Goal: Information Seeking & Learning: Learn about a topic

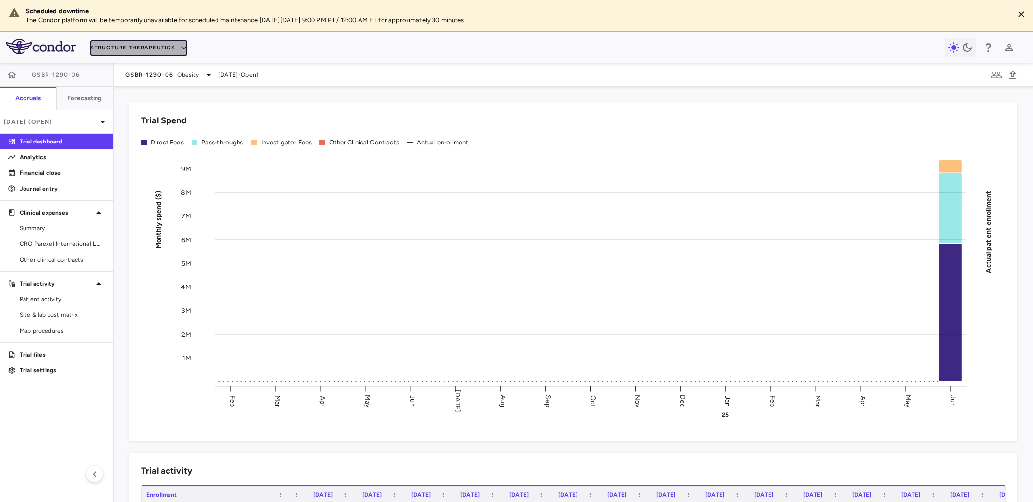
click at [183, 47] on icon "button" at bounding box center [183, 48] width 4 height 3
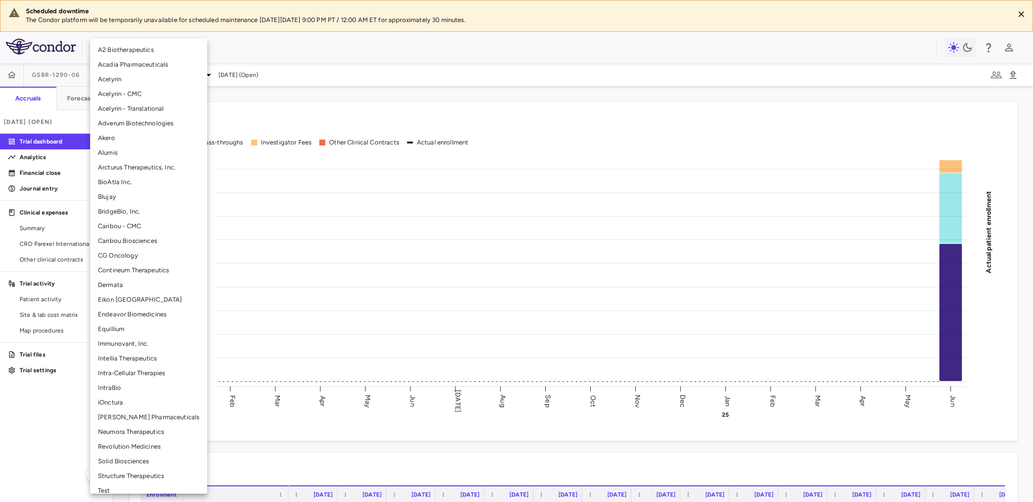
click at [133, 166] on li "Arcturus Therapeutics, Inc." at bounding box center [148, 167] width 117 height 15
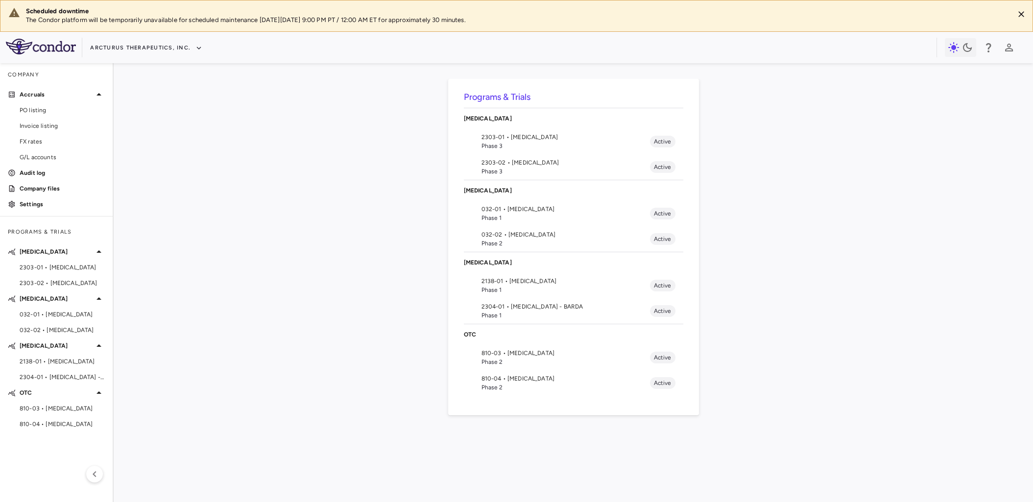
click at [512, 235] on span "032-02 • Cystic Fibrosis" at bounding box center [565, 234] width 168 height 9
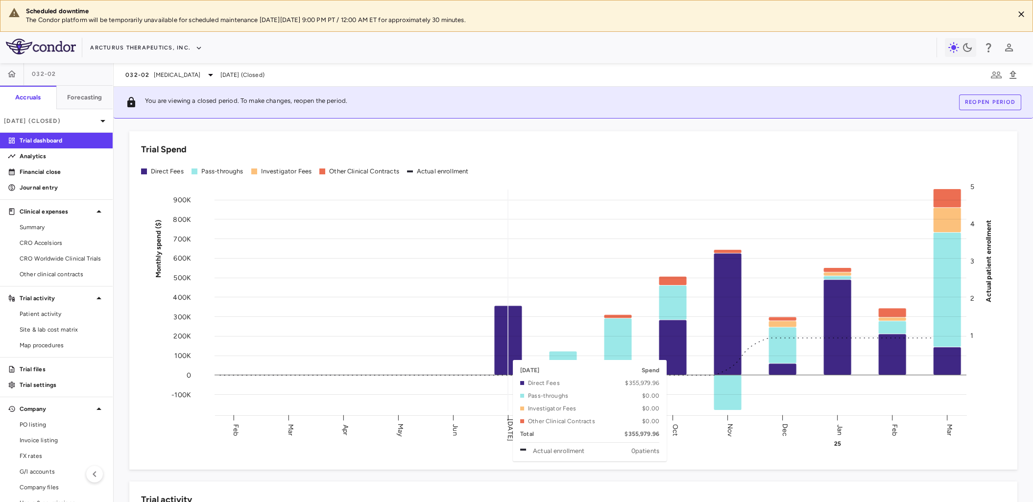
scroll to position [5, 0]
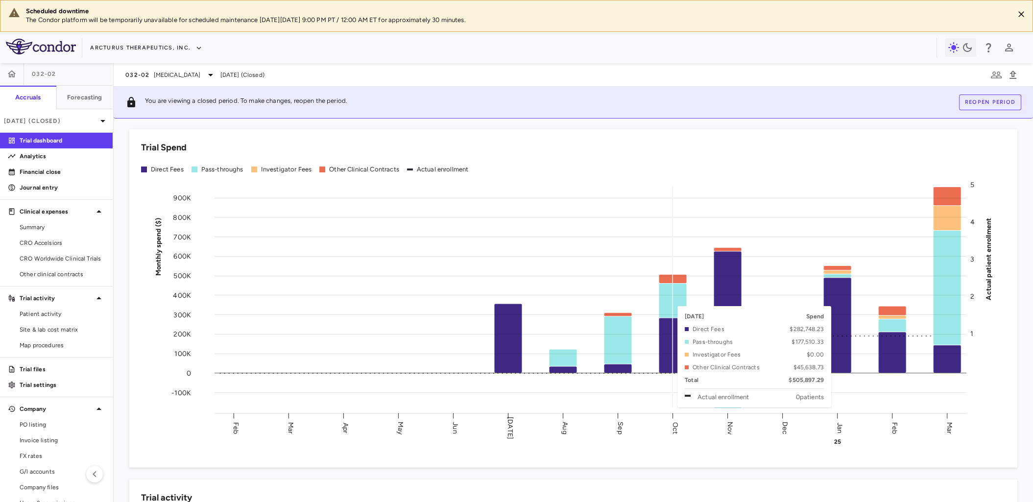
click at [674, 301] on rect at bounding box center [590, 297] width 752 height 221
click at [667, 301] on rect at bounding box center [590, 297] width 752 height 221
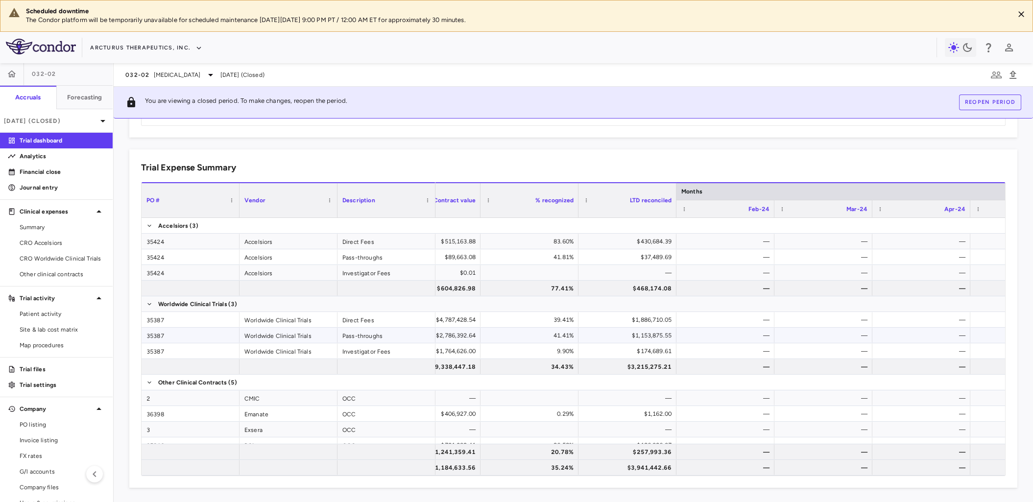
scroll to position [0, 76]
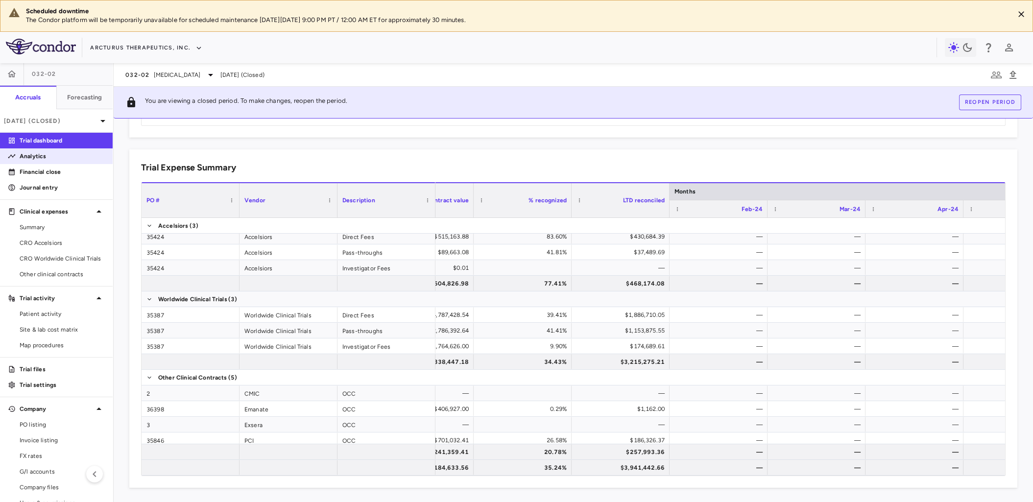
click at [31, 155] on p "Analytics" at bounding box center [62, 156] width 85 height 9
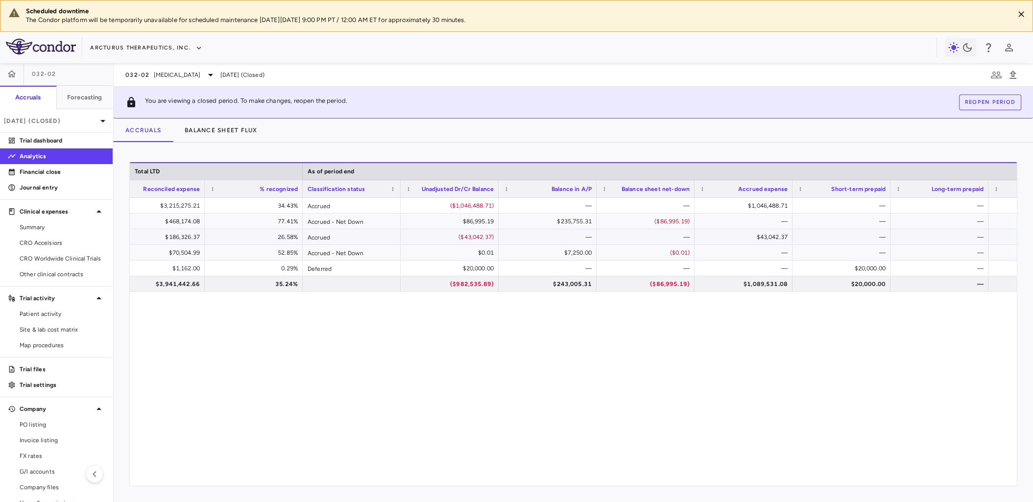
scroll to position [0, 902]
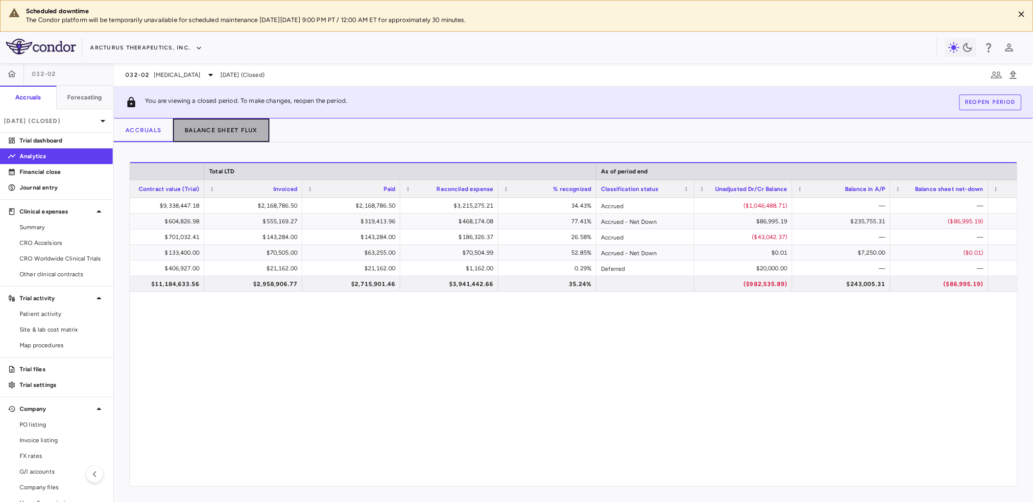
click at [221, 129] on button "Balance Sheet Flux" at bounding box center [221, 130] width 96 height 24
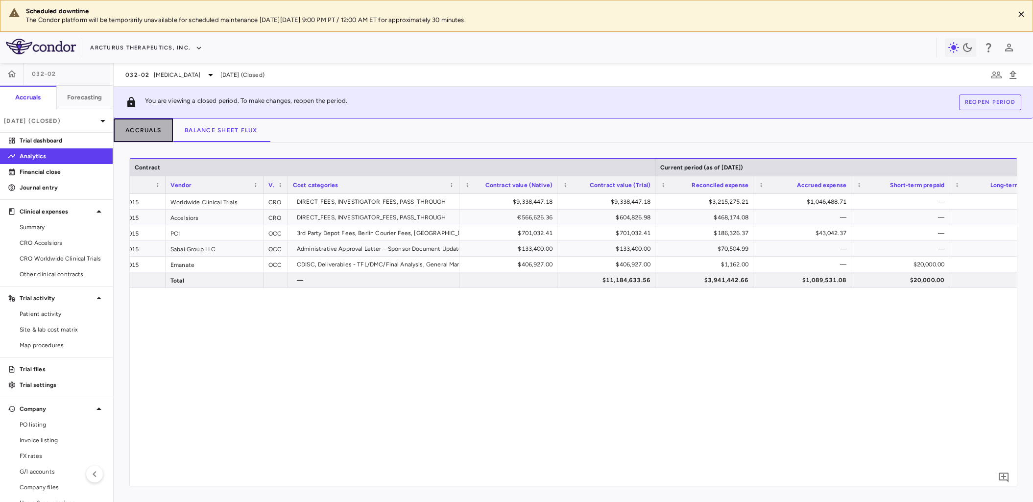
click at [136, 126] on button "Accruals" at bounding box center [143, 130] width 59 height 24
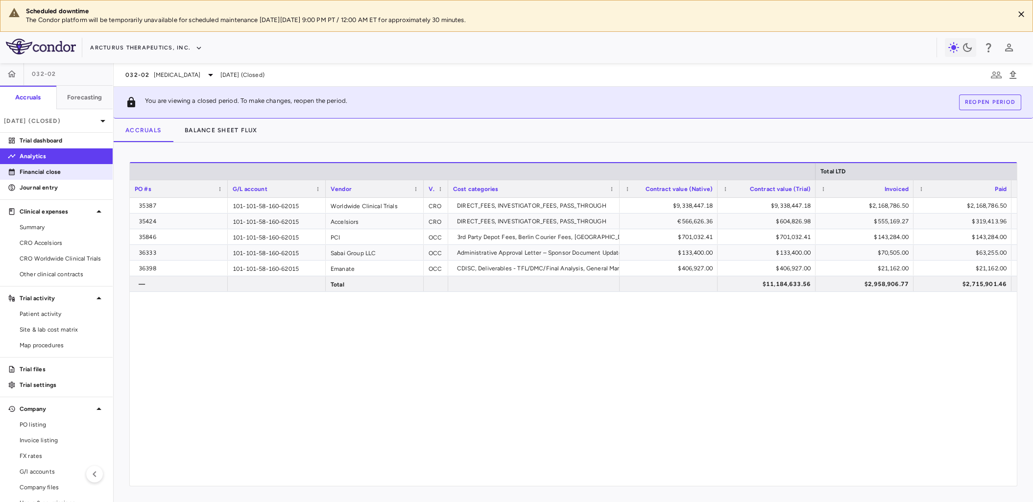
click at [41, 165] on link "Financial close" at bounding box center [56, 172] width 113 height 15
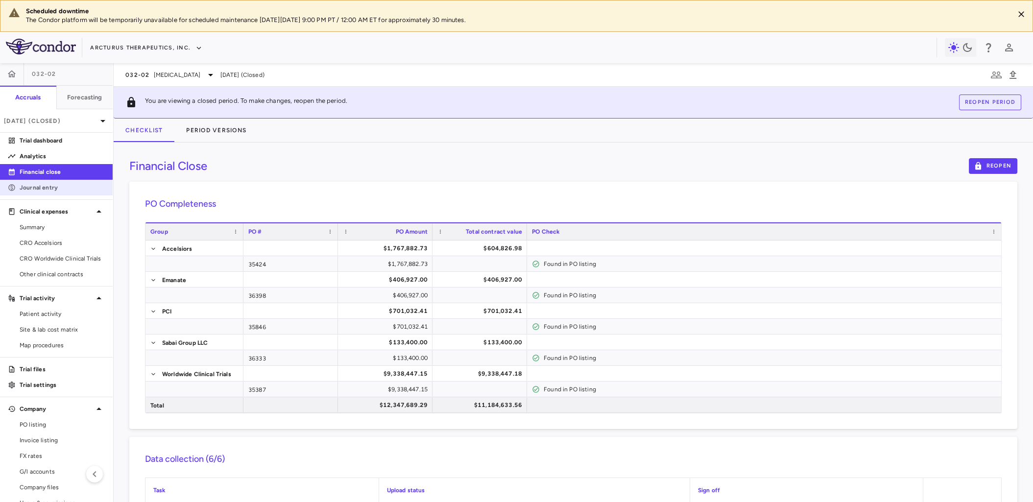
click at [41, 187] on p "Journal entry" at bounding box center [62, 187] width 85 height 9
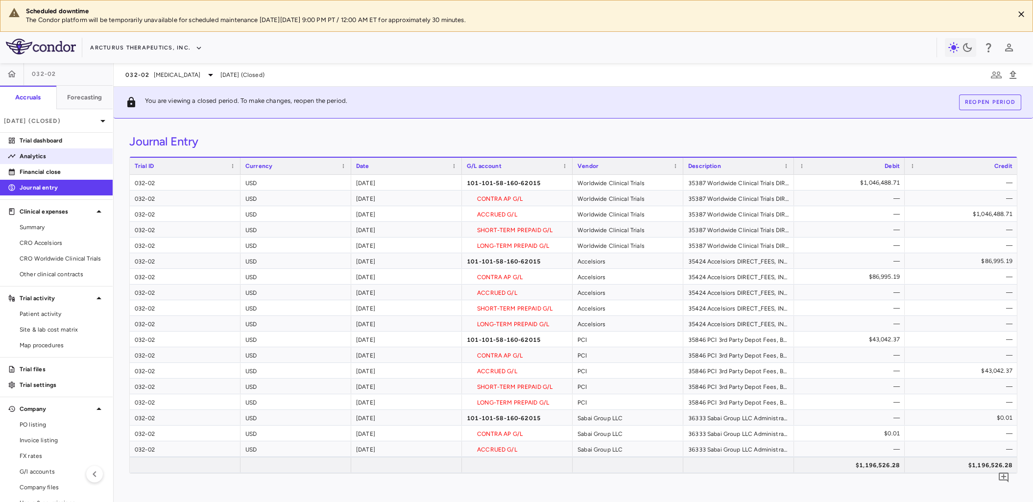
click at [44, 156] on p "Analytics" at bounding box center [62, 156] width 85 height 9
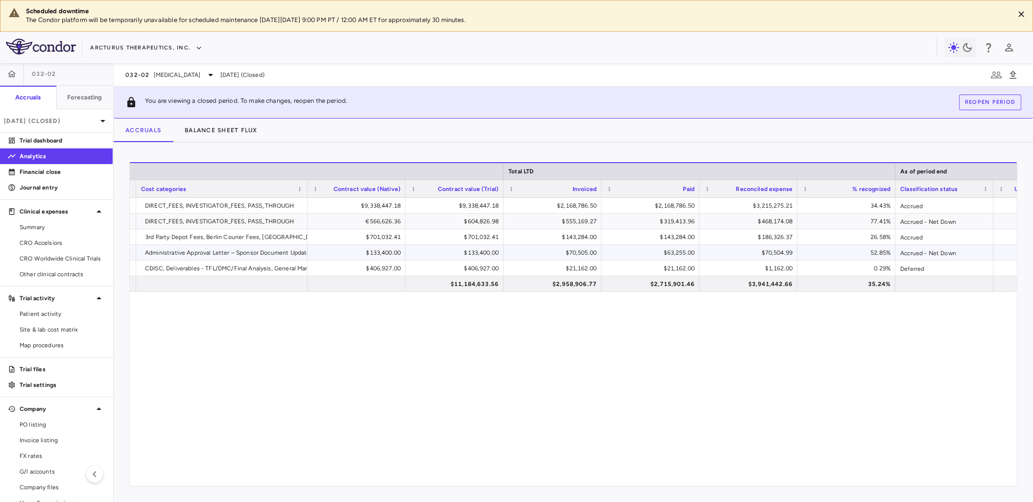
scroll to position [0, 478]
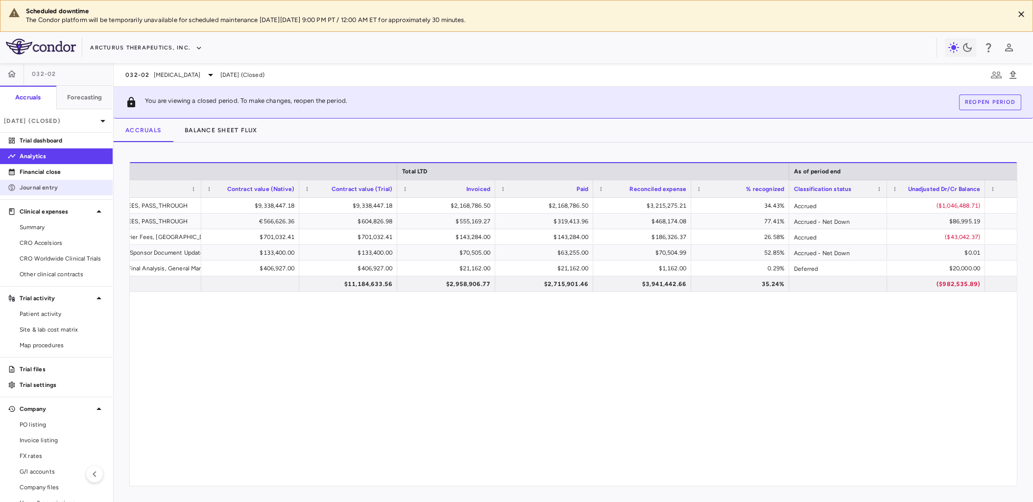
click at [56, 188] on p "Journal entry" at bounding box center [62, 187] width 85 height 9
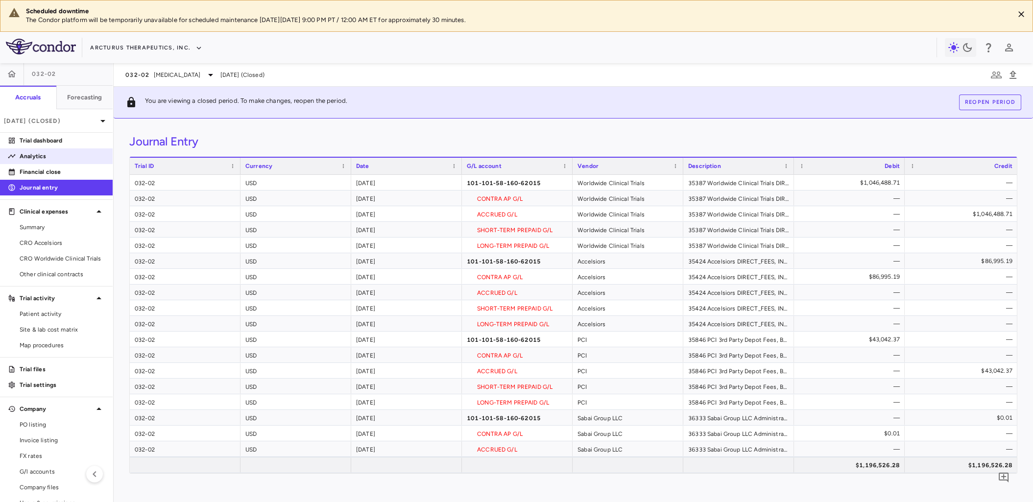
click at [46, 155] on p "Analytics" at bounding box center [62, 156] width 85 height 9
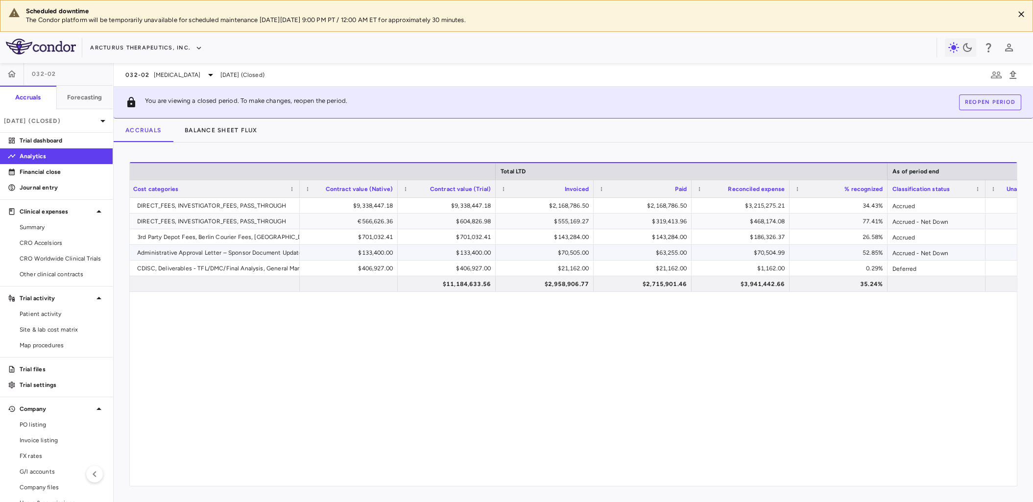
scroll to position [0, 212]
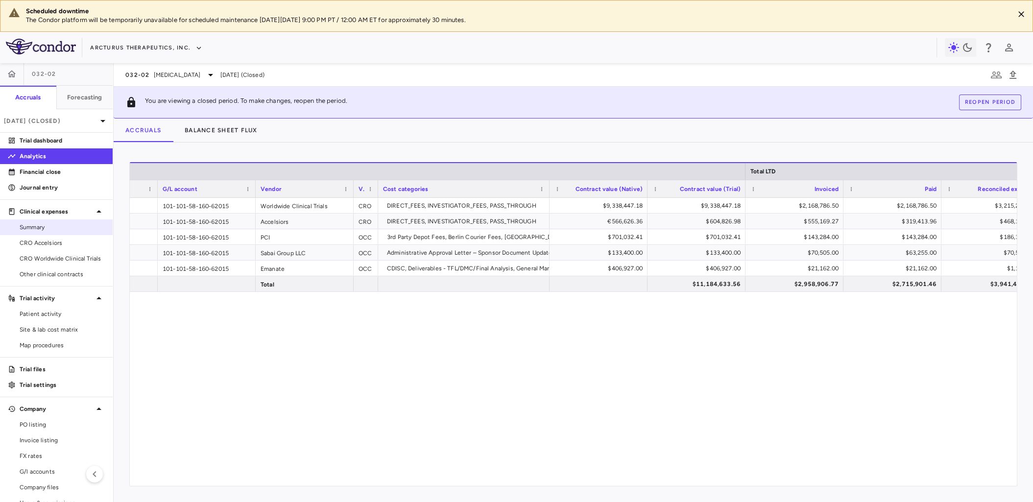
click at [56, 224] on span "Summary" at bounding box center [62, 227] width 85 height 9
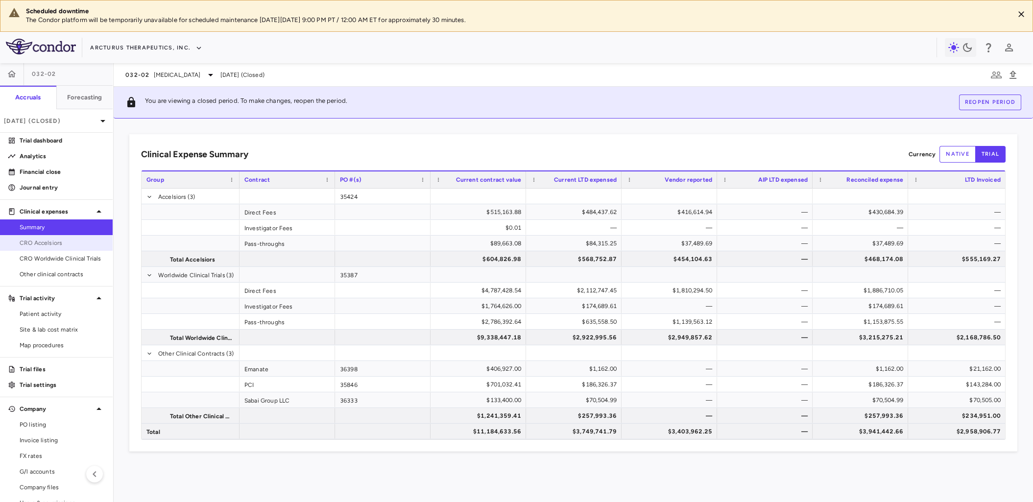
click at [52, 240] on span "CRO Accelsiors" at bounding box center [62, 242] width 85 height 9
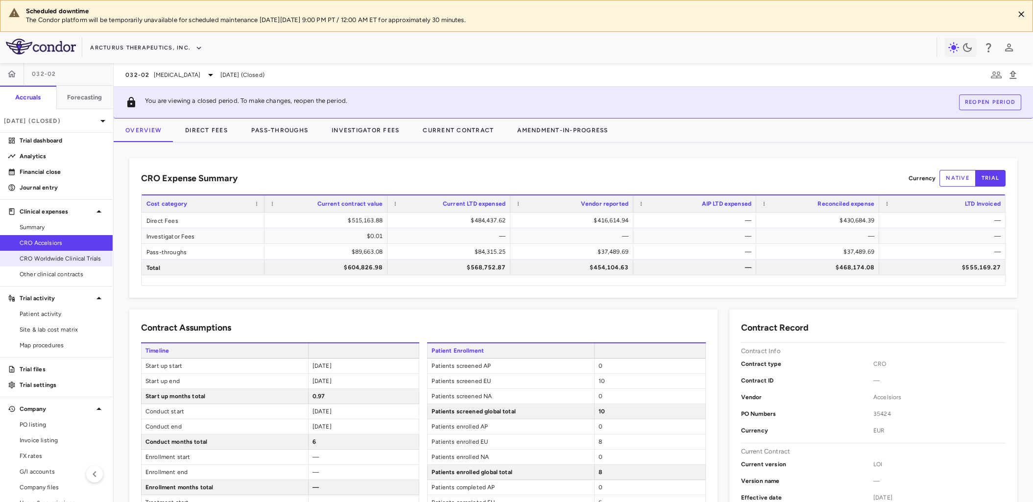
click at [63, 254] on span "CRO Worldwide Clinical Trials" at bounding box center [62, 258] width 85 height 9
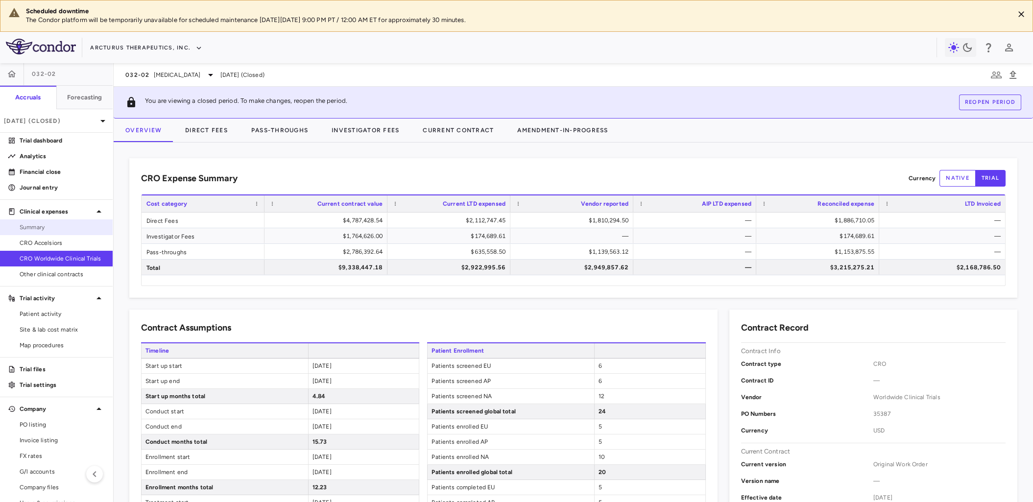
click at [47, 223] on span "Summary" at bounding box center [62, 227] width 85 height 9
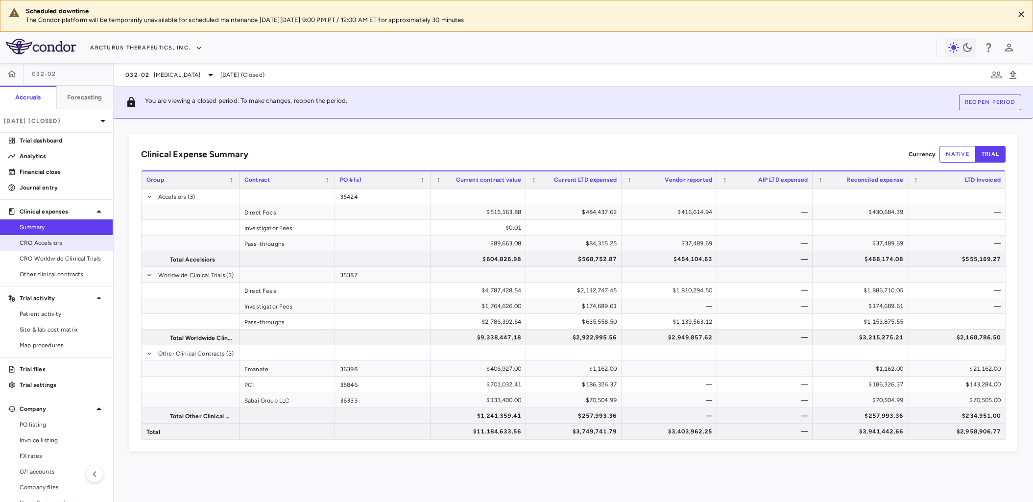
click at [49, 240] on span "CRO Accelsiors" at bounding box center [62, 242] width 85 height 9
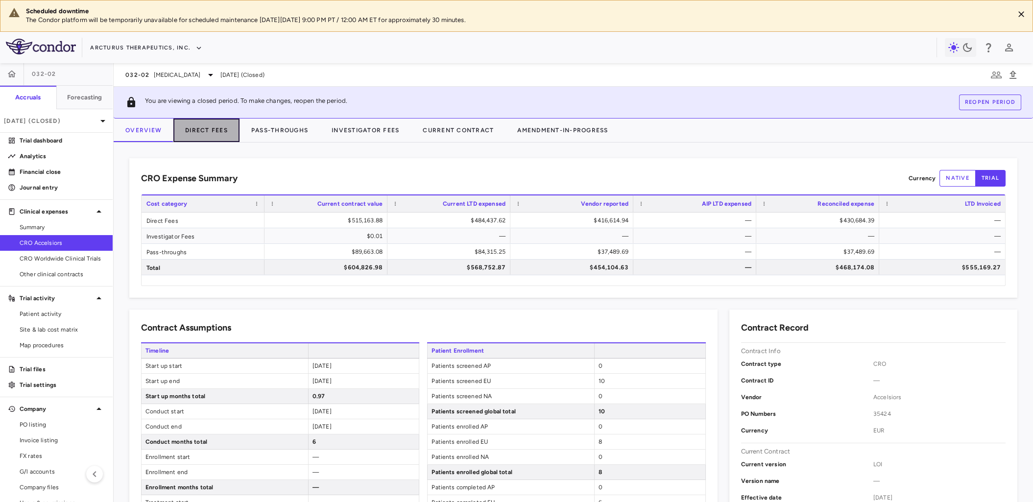
click at [211, 128] on button "Direct Fees" at bounding box center [206, 130] width 66 height 24
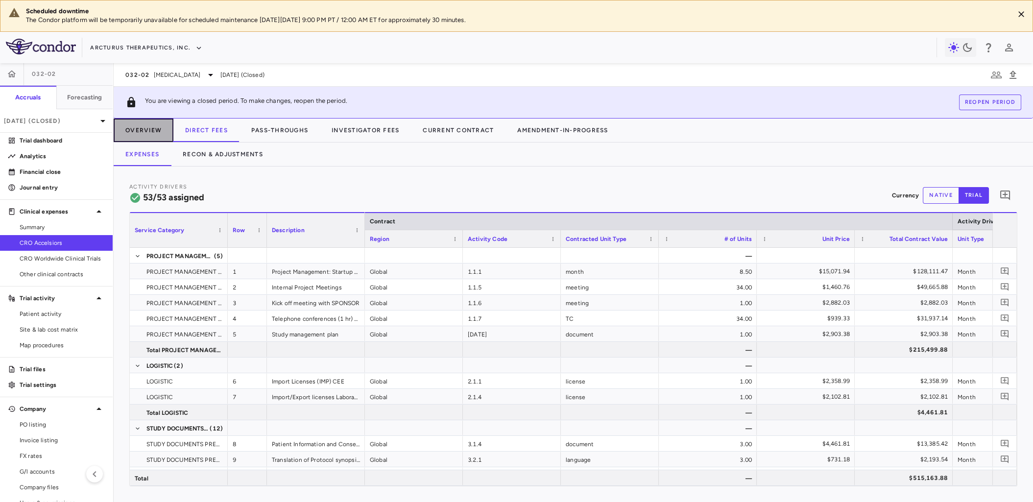
click at [145, 128] on button "Overview" at bounding box center [144, 130] width 60 height 24
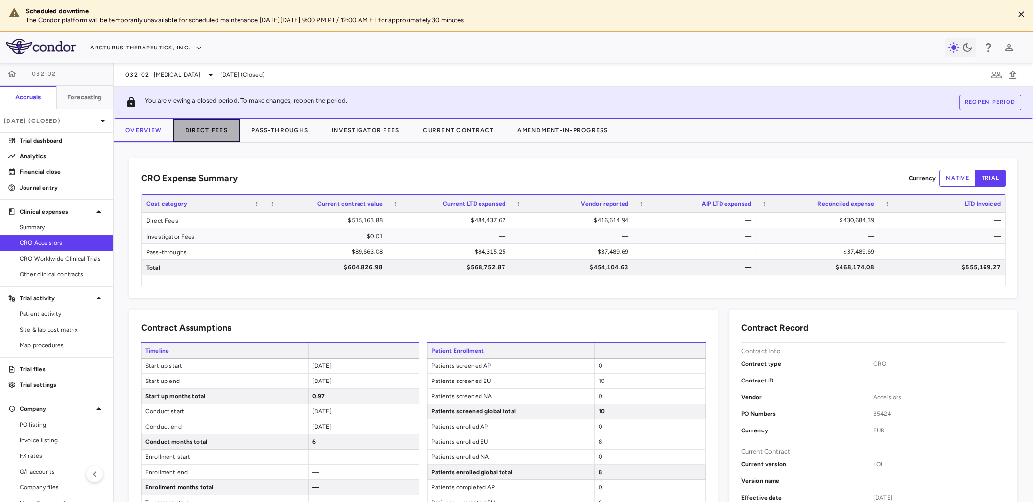
click at [210, 127] on button "Direct Fees" at bounding box center [206, 130] width 66 height 24
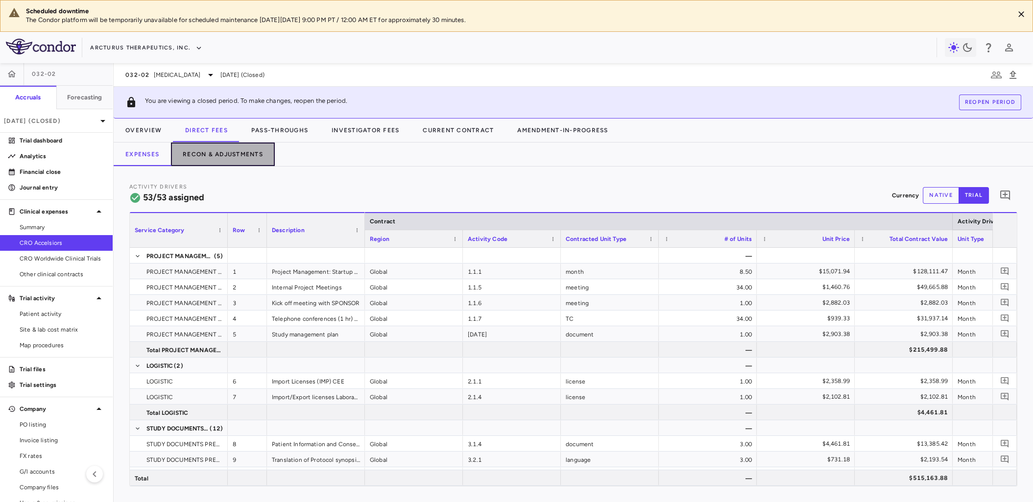
click at [220, 152] on button "Recon & Adjustments" at bounding box center [223, 154] width 104 height 24
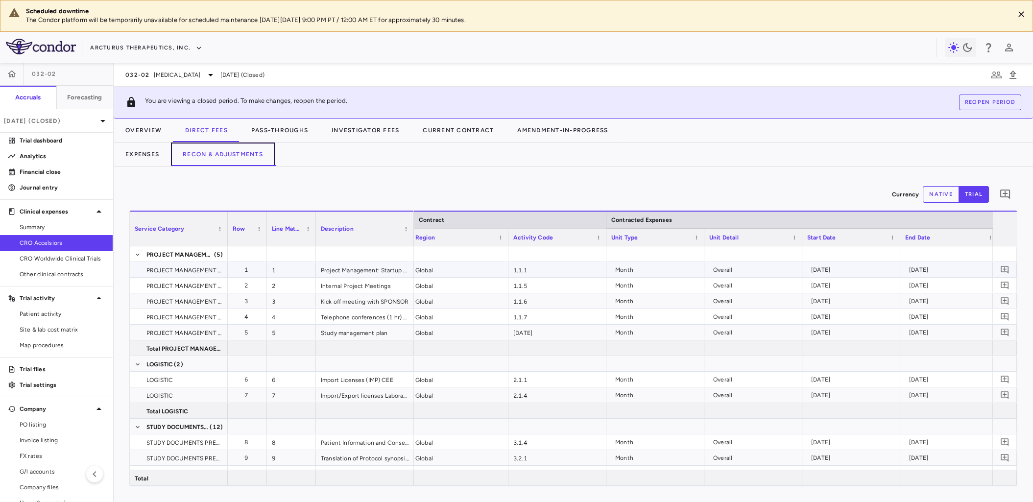
scroll to position [0, 135]
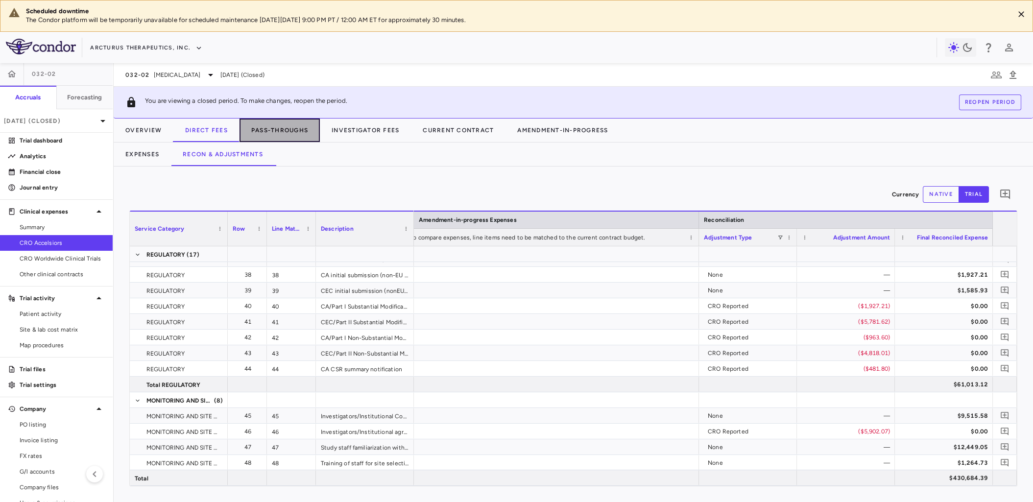
click at [264, 126] on button "Pass-Throughs" at bounding box center [279, 130] width 80 height 24
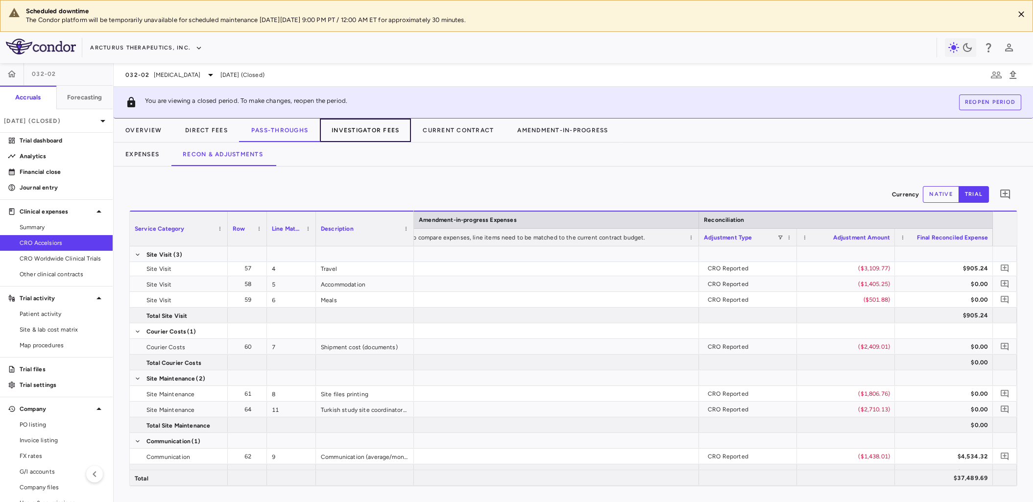
click at [349, 134] on button "Investigator Fees" at bounding box center [365, 130] width 91 height 24
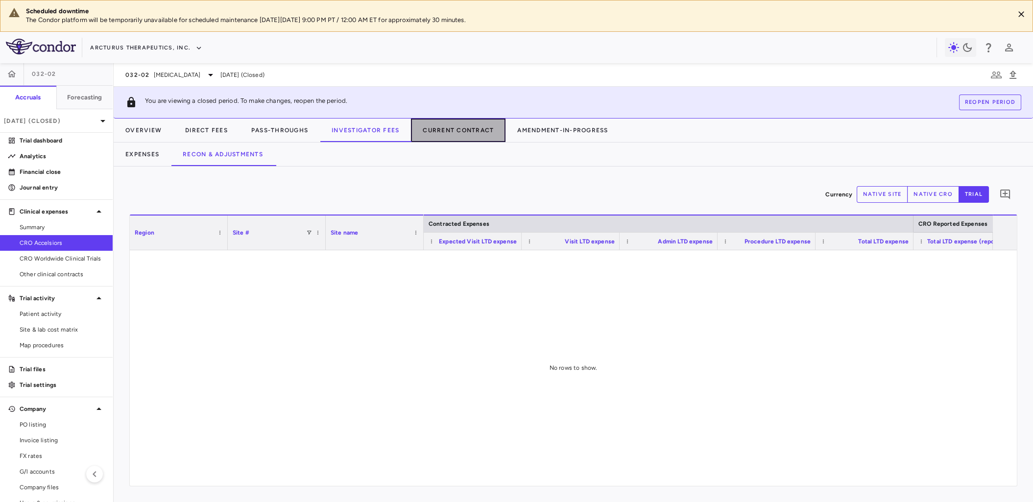
click at [449, 128] on button "Current Contract" at bounding box center [458, 130] width 94 height 24
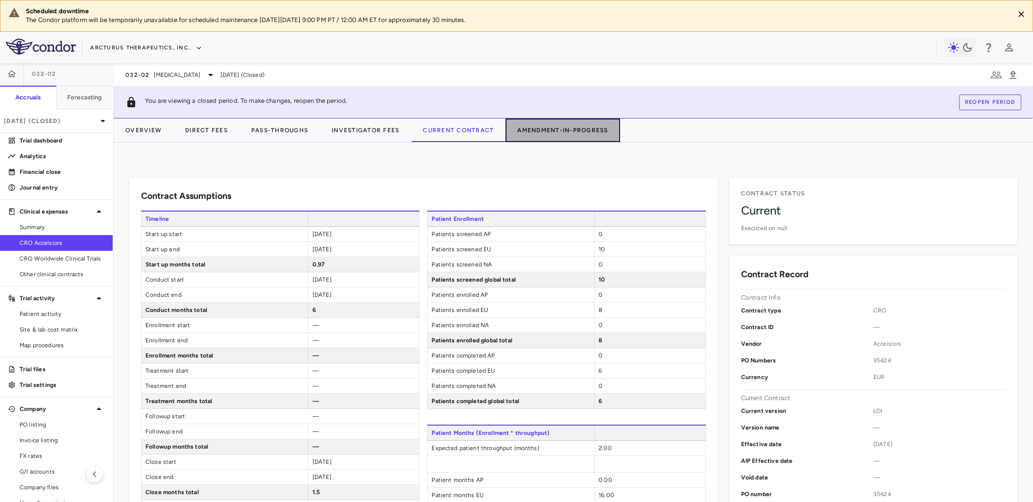
click at [574, 130] on button "Amendment-In-Progress" at bounding box center [562, 130] width 114 height 24
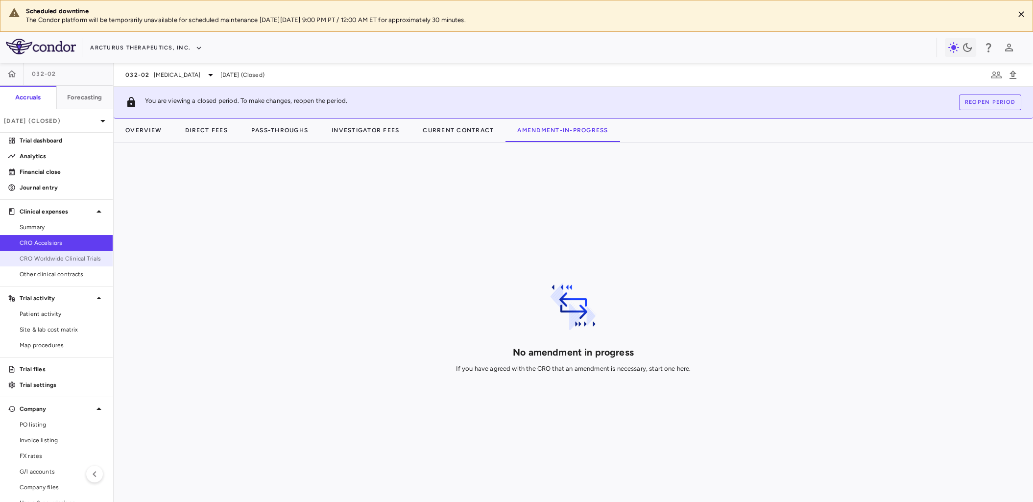
click at [45, 256] on span "CRO Worldwide Clinical Trials" at bounding box center [62, 258] width 85 height 9
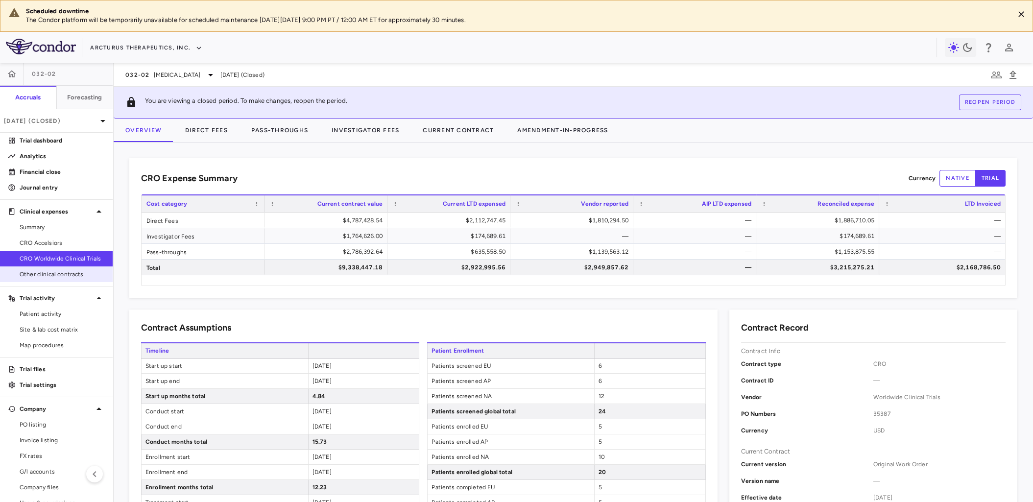
click at [58, 273] on span "Other clinical contracts" at bounding box center [62, 274] width 85 height 9
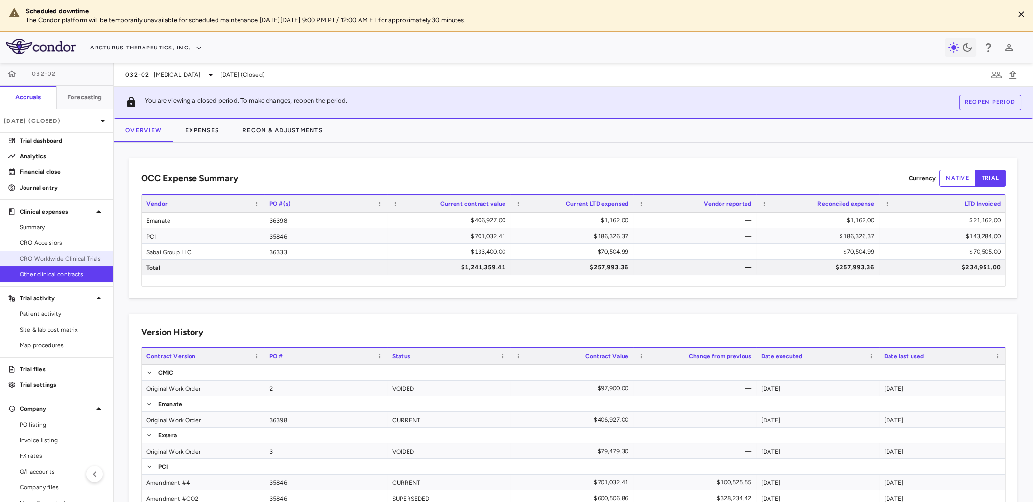
click at [45, 257] on span "CRO Worldwide Clinical Trials" at bounding box center [62, 258] width 85 height 9
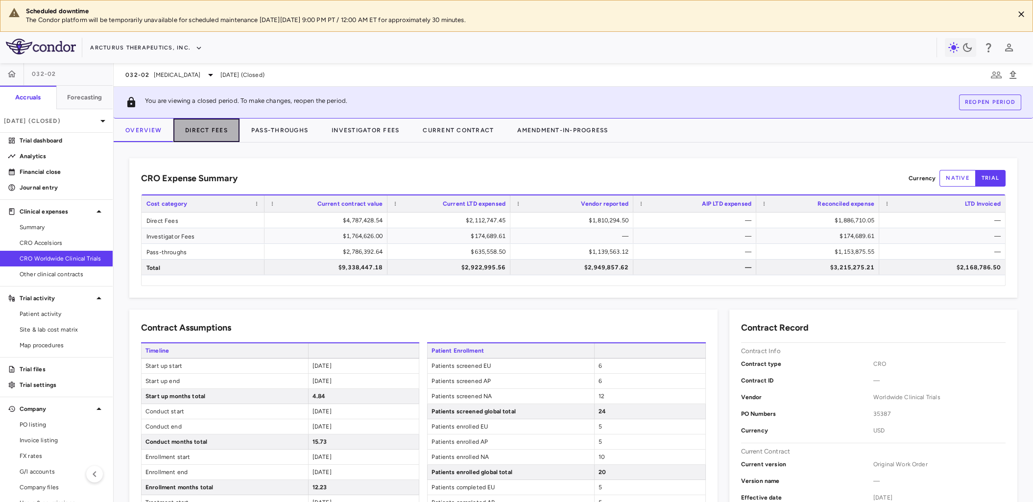
click at [210, 128] on button "Direct Fees" at bounding box center [206, 130] width 66 height 24
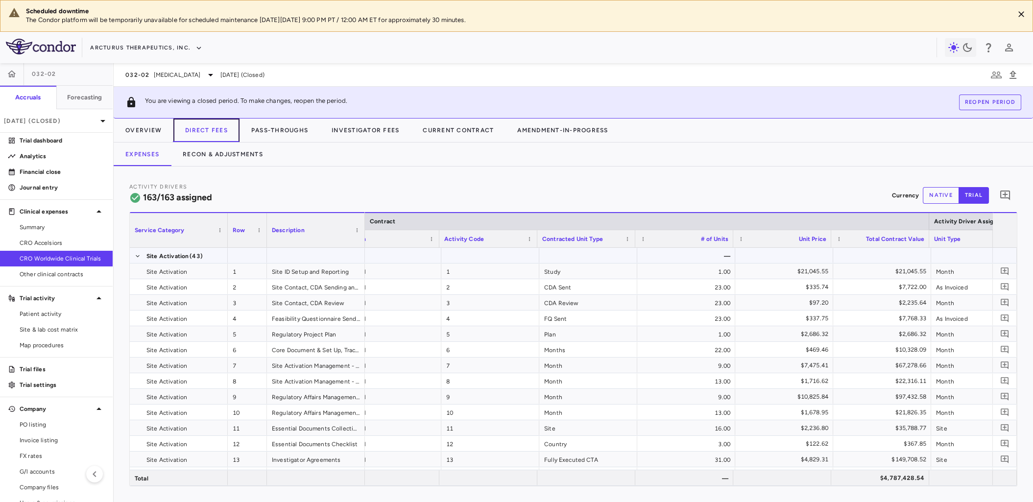
scroll to position [0, 25]
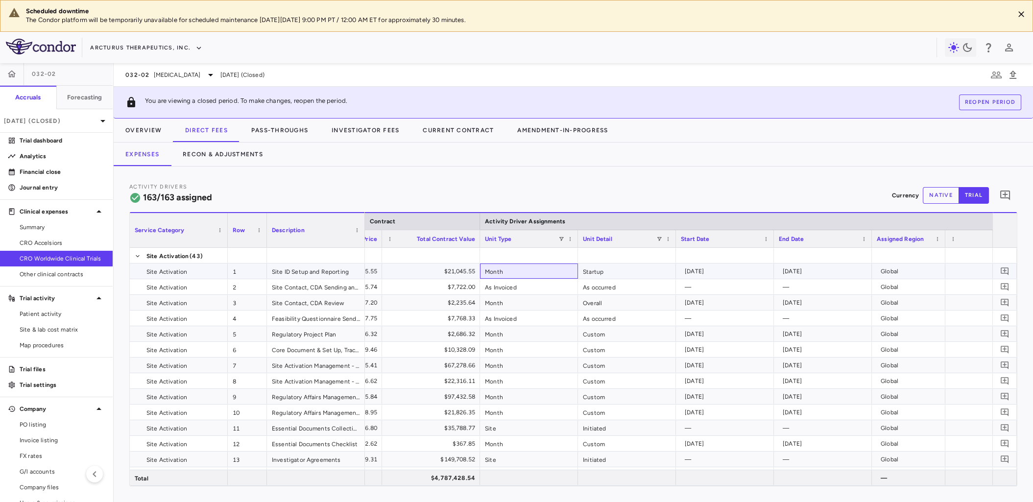
click at [500, 272] on div "Month" at bounding box center [529, 270] width 98 height 15
click at [516, 270] on div "Month" at bounding box center [529, 270] width 98 height 15
click at [596, 273] on div "Startup" at bounding box center [627, 270] width 98 height 15
click at [538, 273] on div "Month" at bounding box center [529, 270] width 98 height 15
click at [625, 272] on div "Startup" at bounding box center [627, 270] width 98 height 15
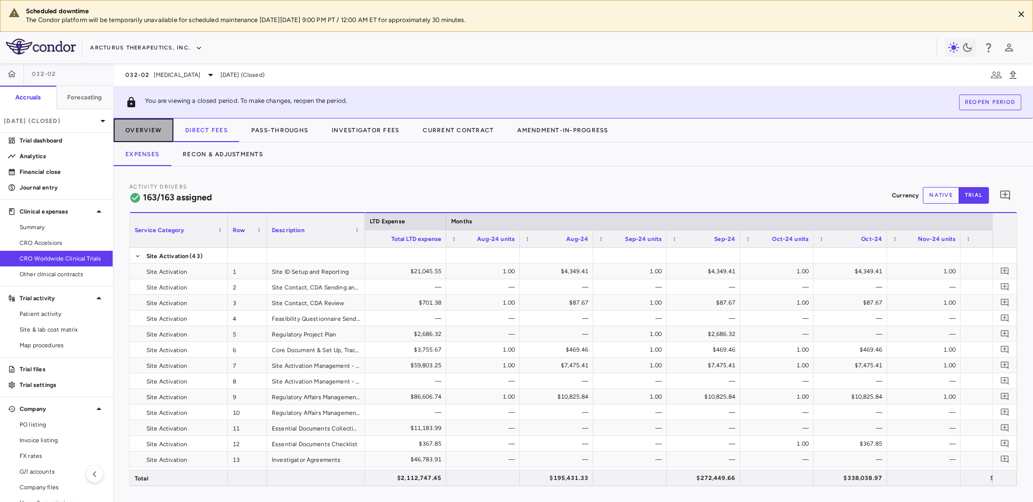
click at [145, 128] on button "Overview" at bounding box center [144, 130] width 60 height 24
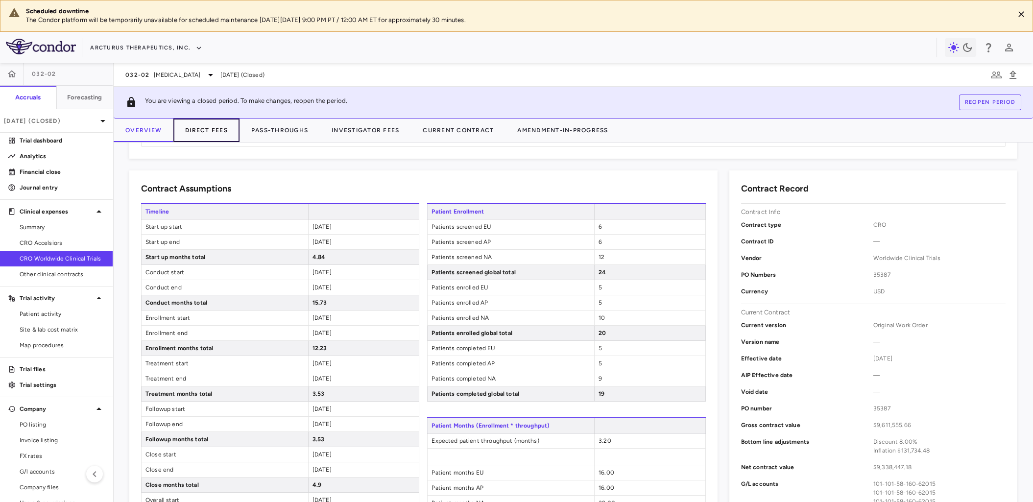
click at [198, 127] on button "Direct Fees" at bounding box center [206, 130] width 66 height 24
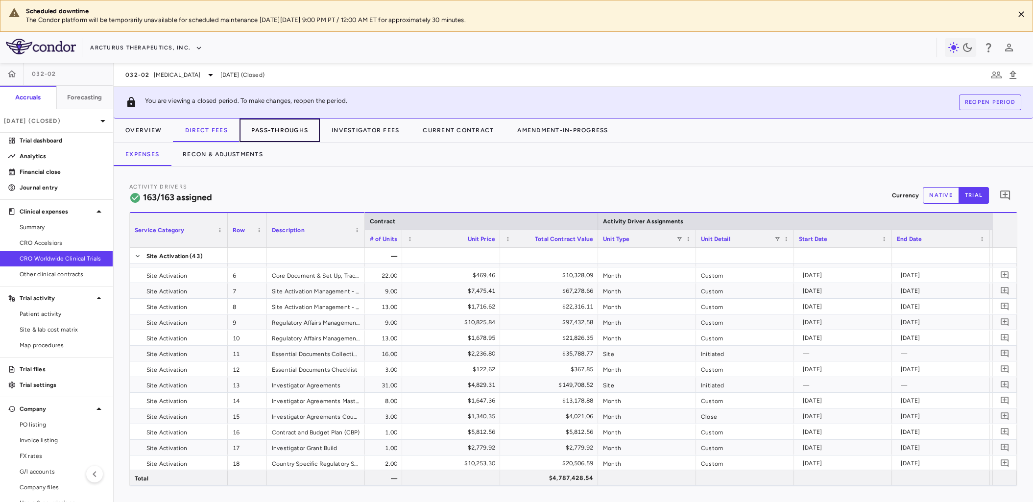
click at [275, 126] on button "Pass-Throughs" at bounding box center [279, 130] width 80 height 24
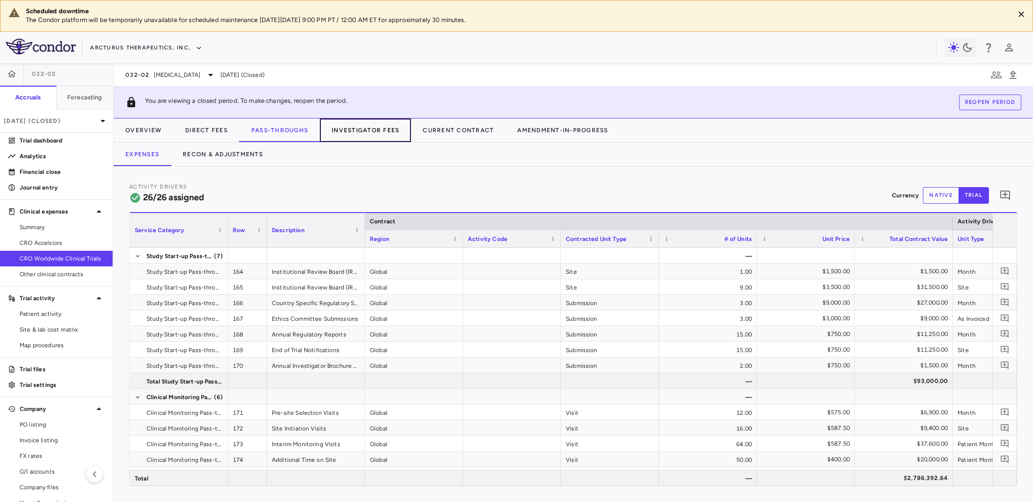
click at [386, 131] on button "Investigator Fees" at bounding box center [365, 130] width 91 height 24
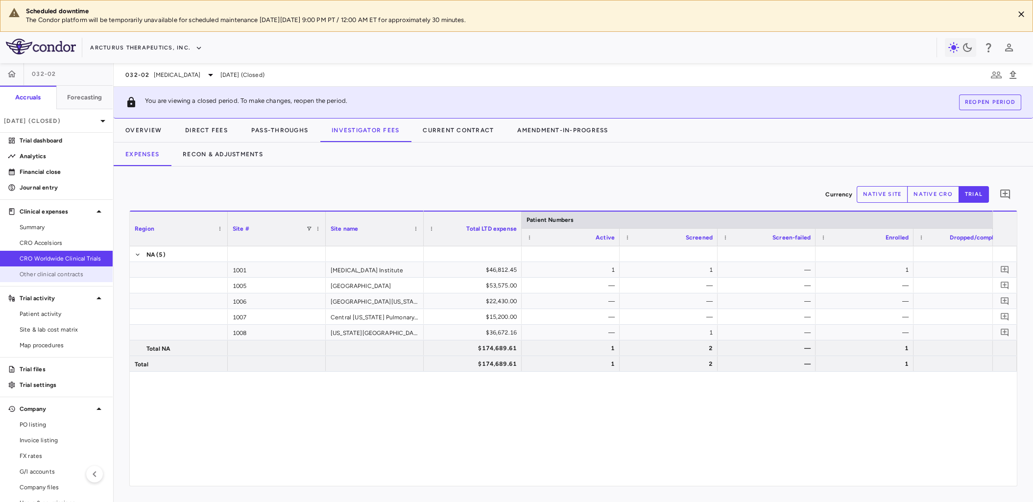
click at [67, 273] on span "Other clinical contracts" at bounding box center [62, 274] width 85 height 9
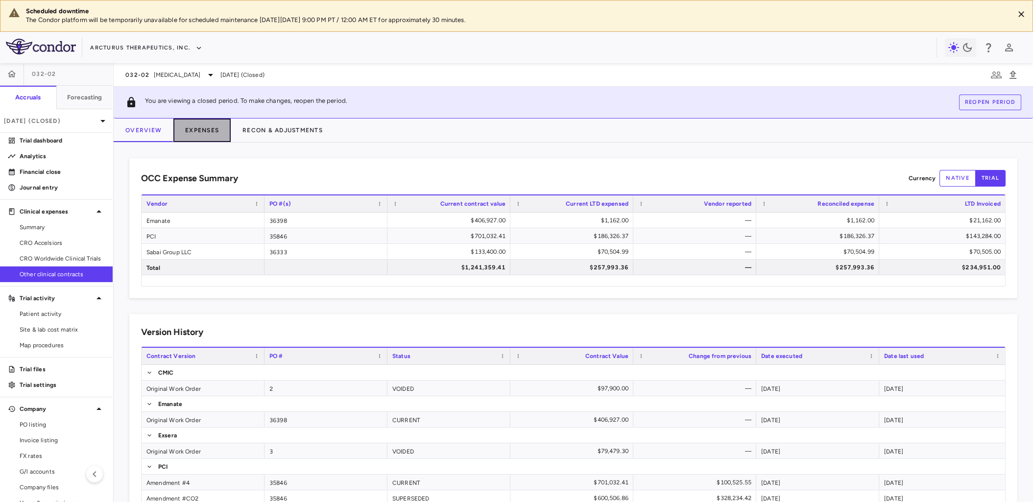
click at [204, 127] on button "Expenses" at bounding box center [201, 130] width 57 height 24
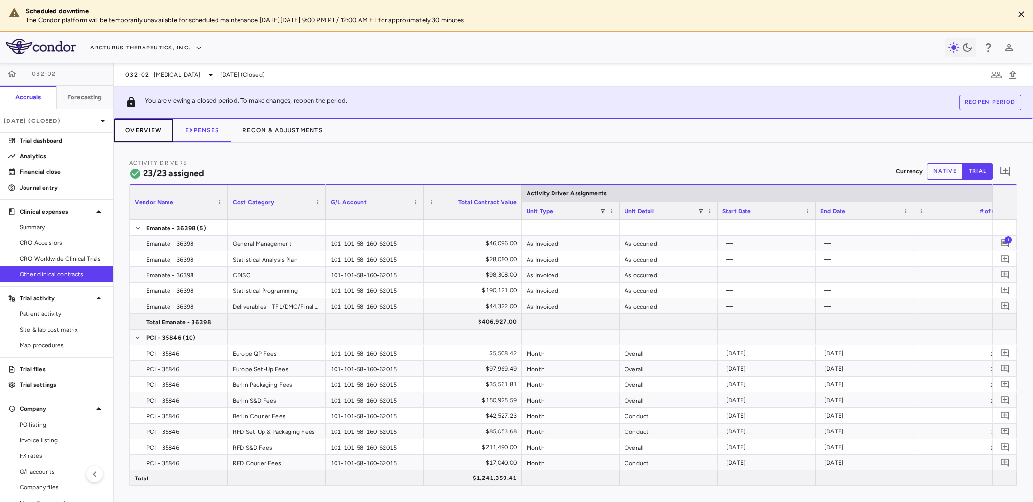
click at [146, 127] on button "Overview" at bounding box center [144, 130] width 60 height 24
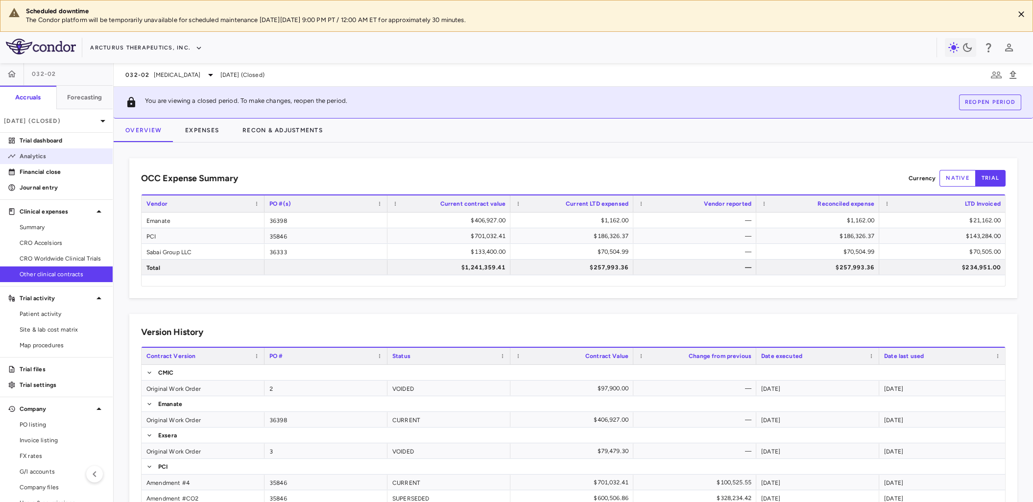
click at [35, 155] on p "Analytics" at bounding box center [62, 156] width 85 height 9
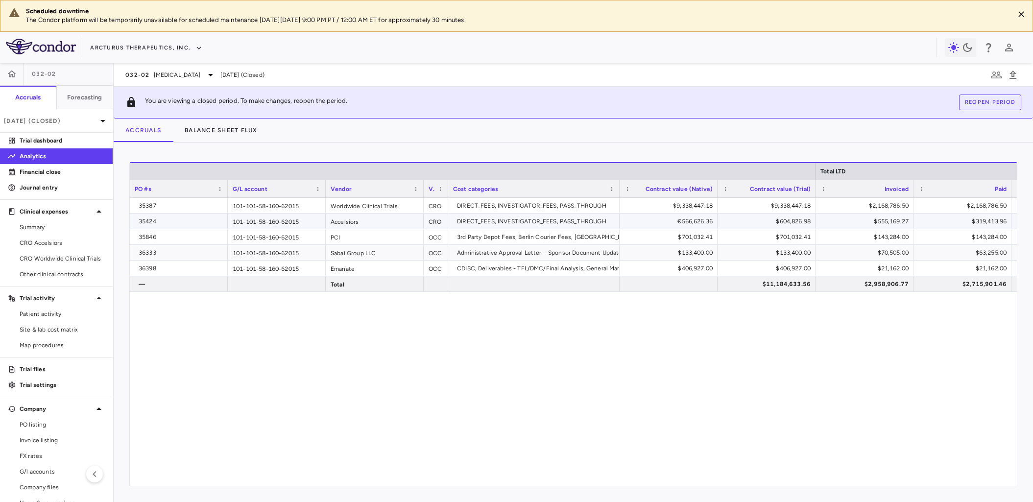
scroll to position [0, 116]
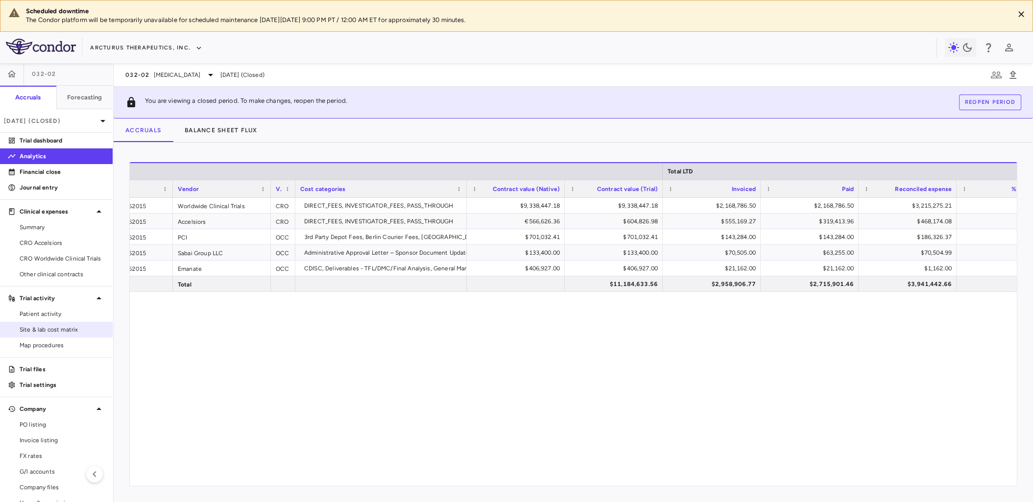
click at [58, 329] on span "Site & lab cost matrix" at bounding box center [62, 329] width 85 height 9
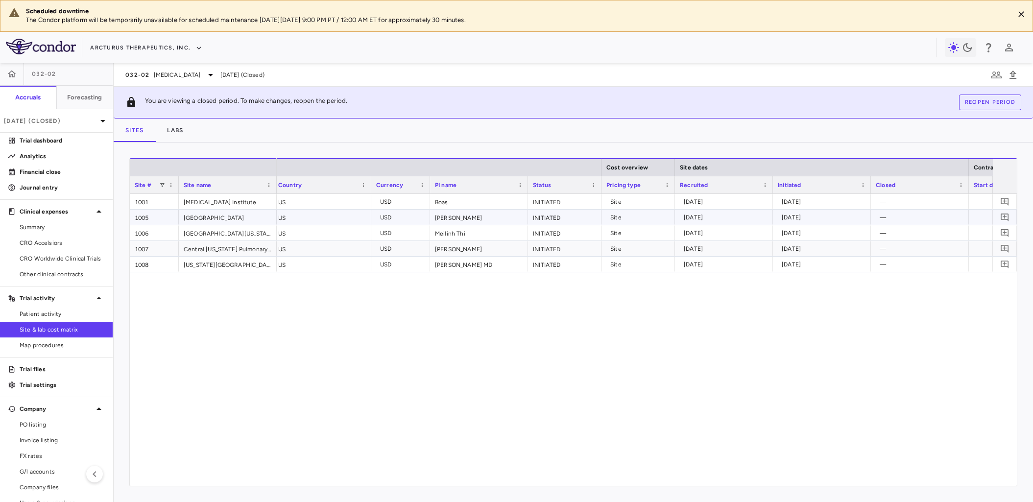
scroll to position [0, 281]
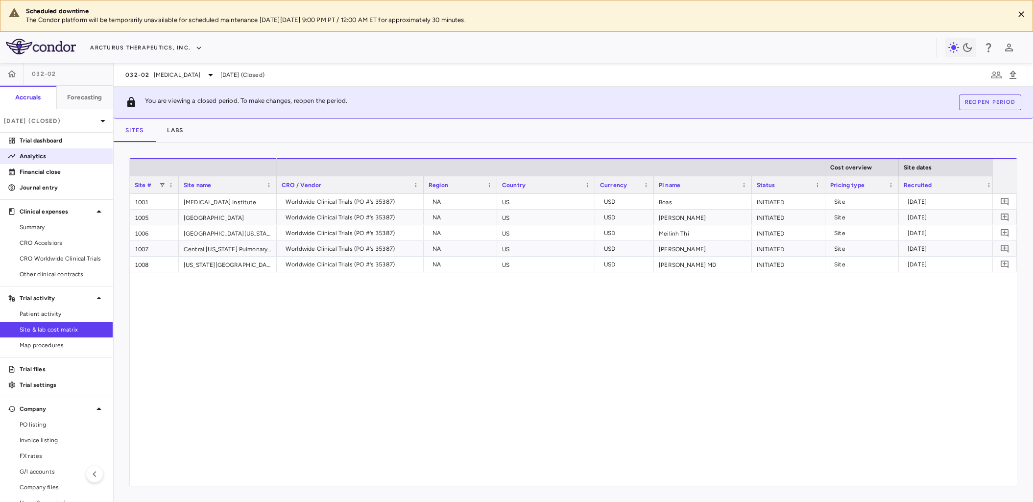
click at [33, 154] on p "Analytics" at bounding box center [62, 156] width 85 height 9
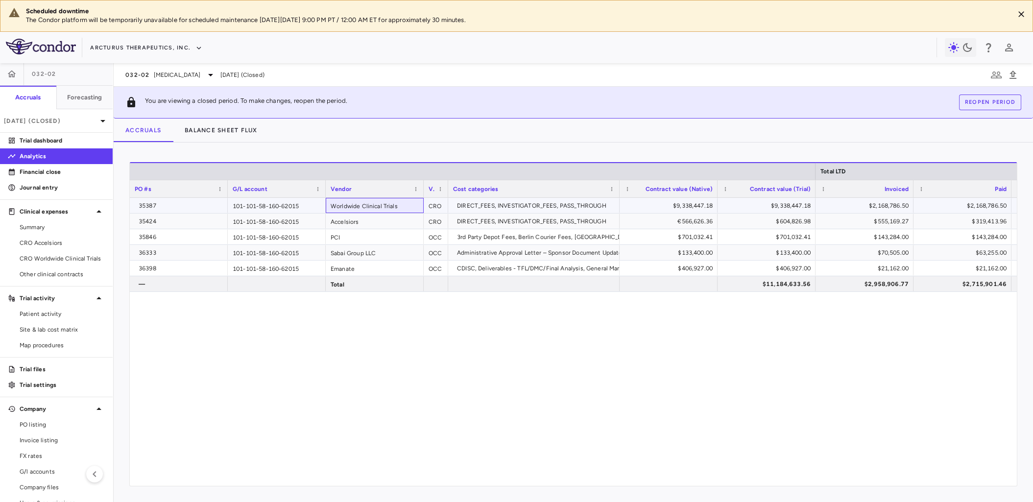
click at [353, 204] on div "Worldwide Clinical Trials" at bounding box center [375, 205] width 98 height 15
click at [692, 209] on div "$9,338,447.18" at bounding box center [670, 206] width 84 height 16
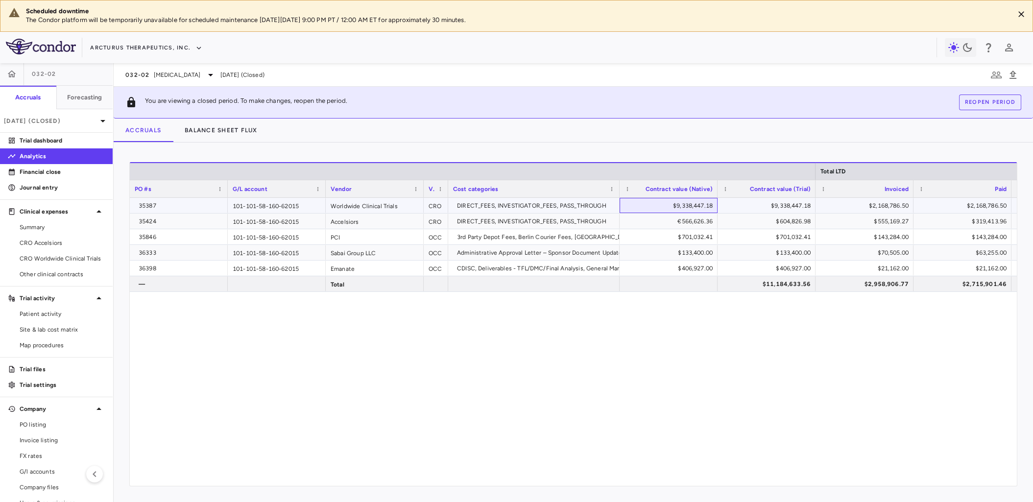
click at [692, 209] on div "$9,338,447.18" at bounding box center [670, 206] width 84 height 16
